Goal: Find specific page/section: Find specific page/section

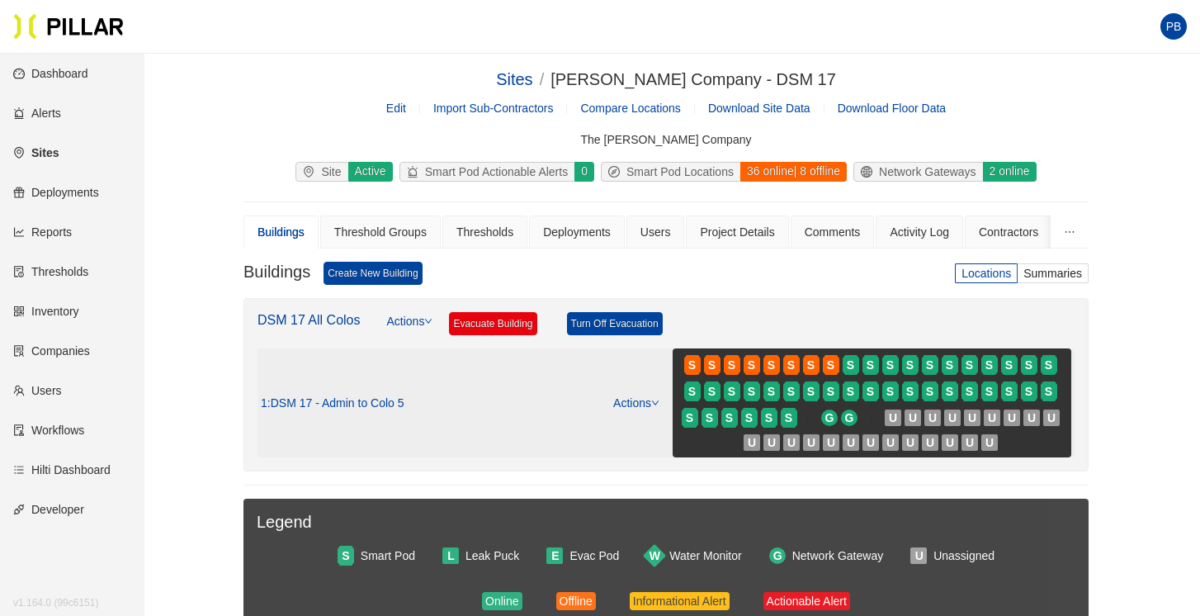
click at [637, 403] on link "Actions" at bounding box center [636, 402] width 46 height 13
click at [606, 364] on div "1 : DSM 17 - Admin to Colo 5 Actions S S S S S S S S S S S S S S S S S S S S S …" at bounding box center [666, 402] width 810 height 109
click at [56, 348] on link "Companies" at bounding box center [51, 350] width 77 height 13
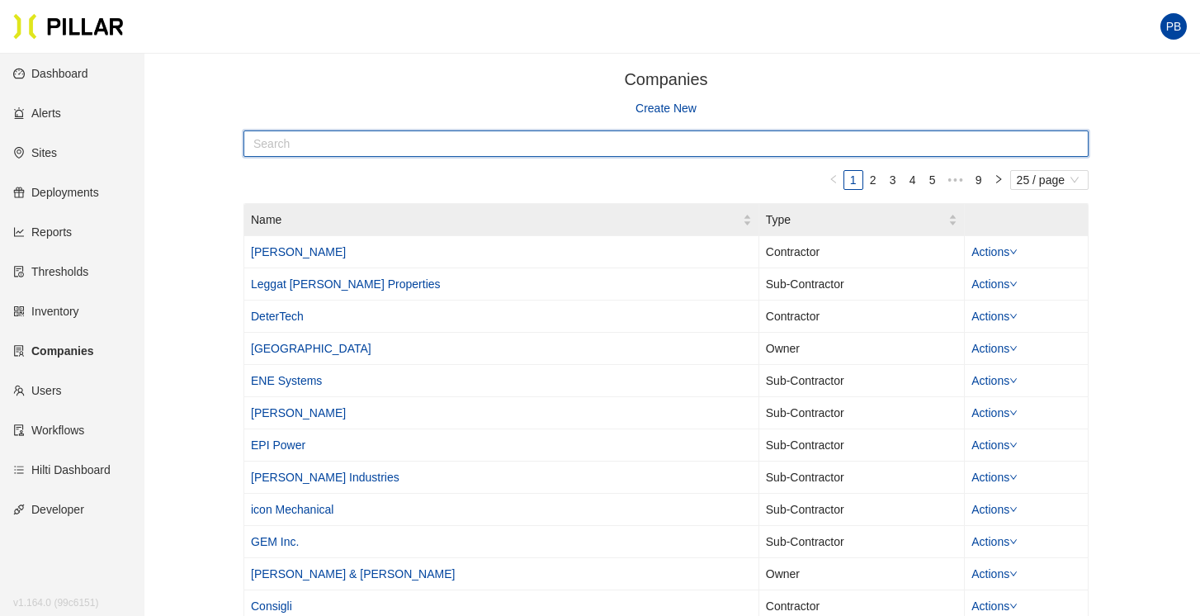
click at [352, 143] on input "text" at bounding box center [665, 143] width 845 height 26
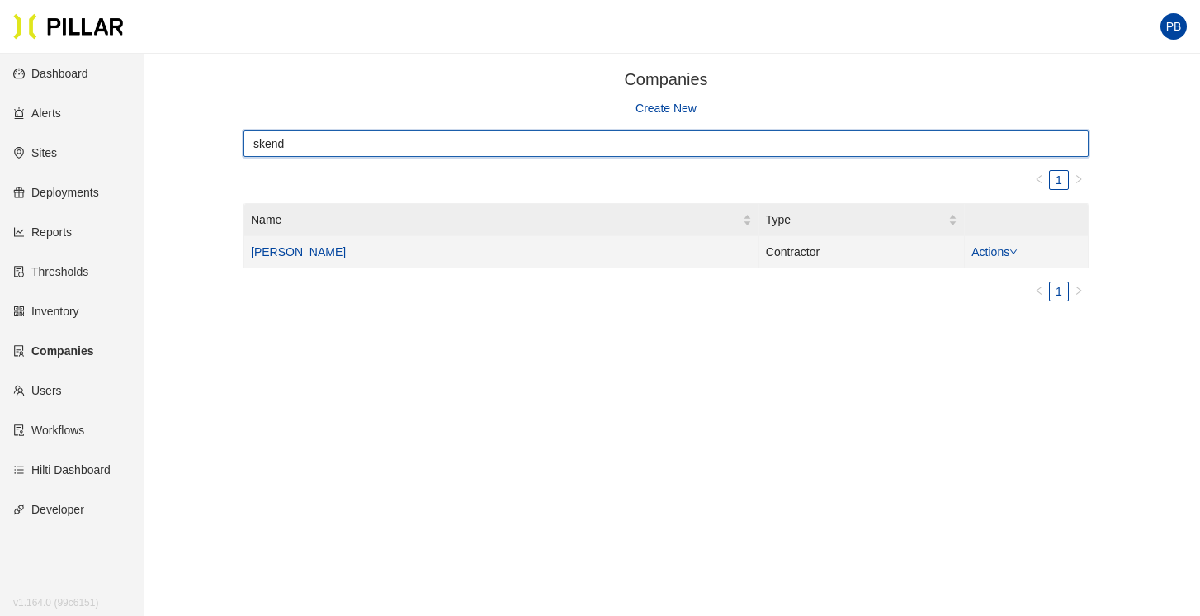
type input "skend"
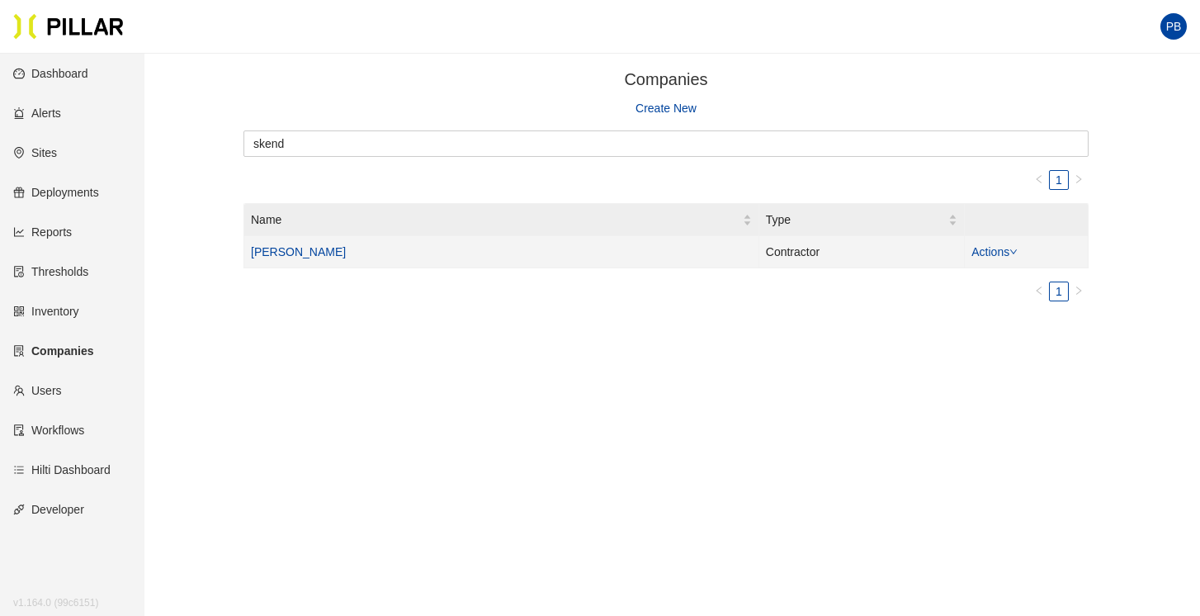
click at [268, 253] on link "[PERSON_NAME]" at bounding box center [298, 251] width 95 height 13
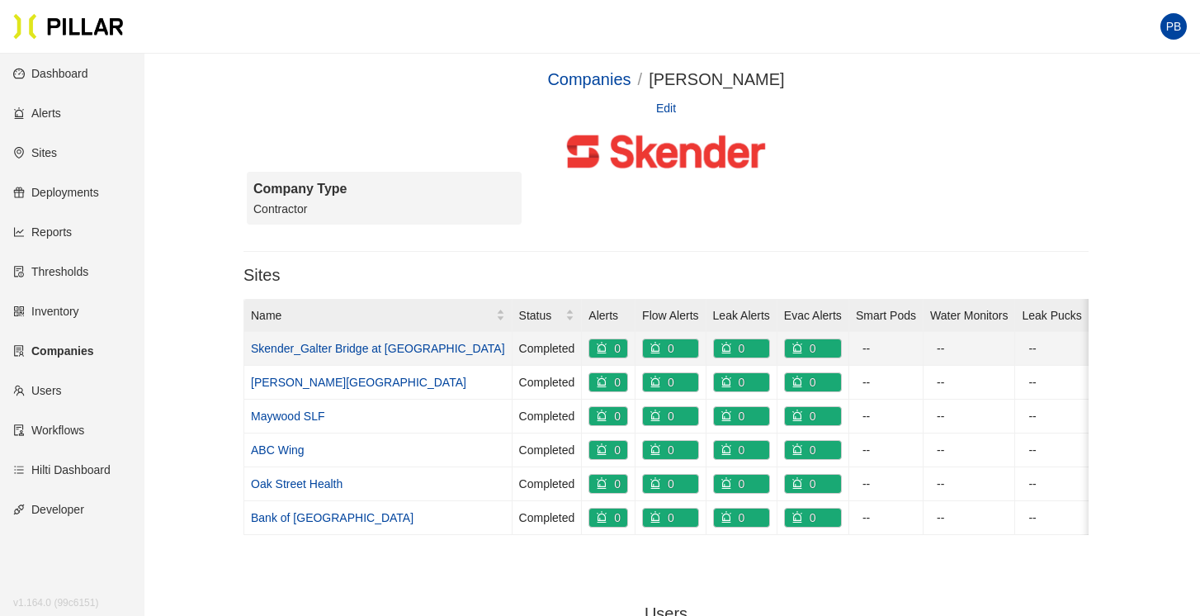
click at [329, 353] on link "Skender_Galter Bridge at [GEOGRAPHIC_DATA]" at bounding box center [378, 348] width 254 height 13
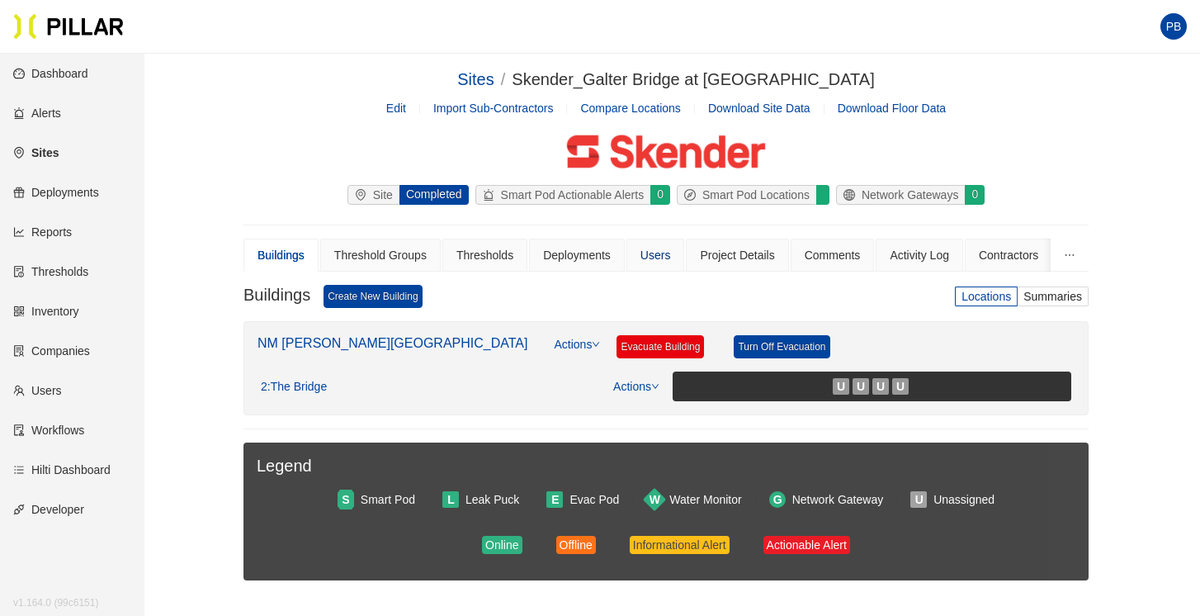
click at [671, 258] on div "Users" at bounding box center [655, 255] width 31 height 18
